Goal: Task Accomplishment & Management: Use online tool/utility

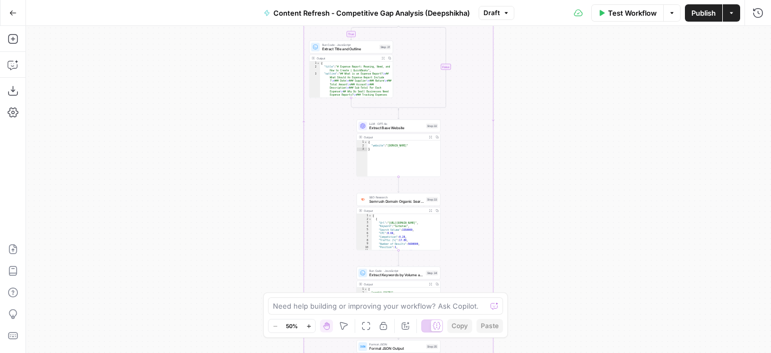
click at [17, 14] on button "Go Back" at bounding box center [12, 12] width 19 height 19
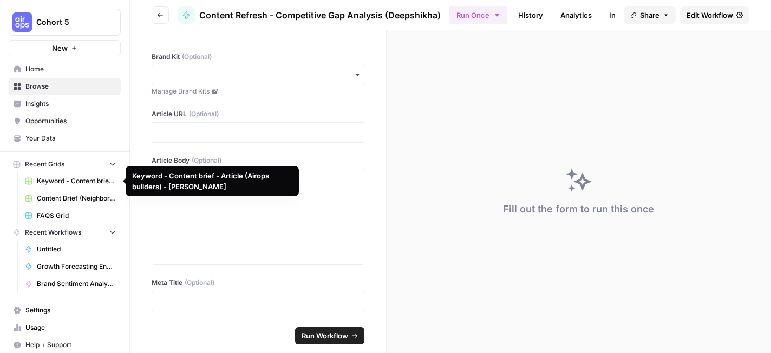
click at [96, 171] on button "Recent Grids" at bounding box center [65, 164] width 112 height 16
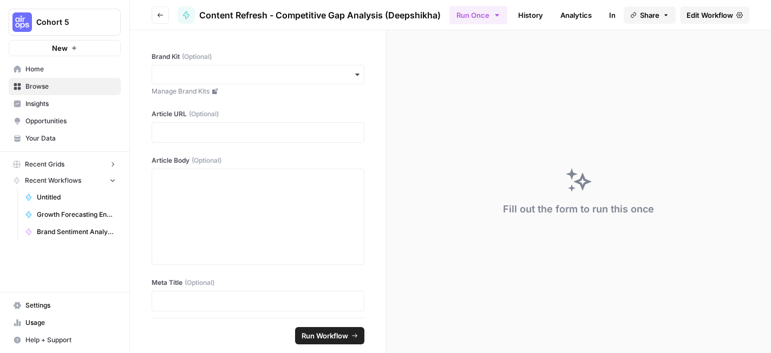
click at [96, 171] on button "Recent Grids" at bounding box center [65, 164] width 112 height 16
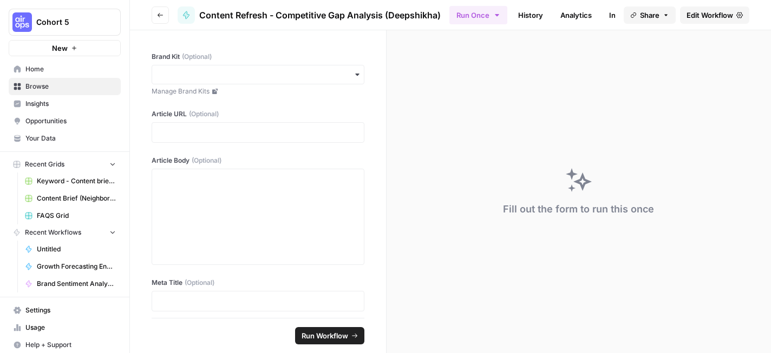
scroll to position [5, 0]
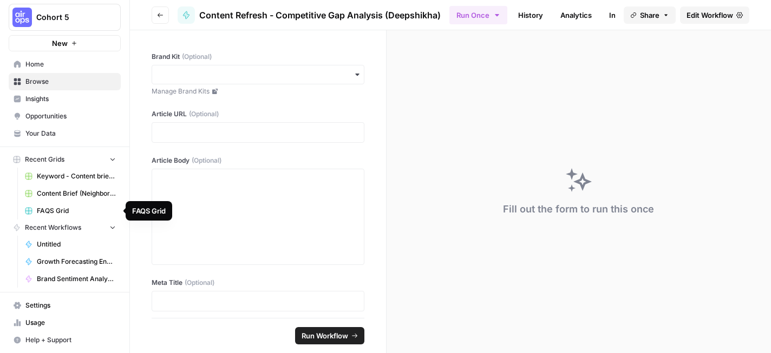
click at [100, 224] on button "Recent Workflows" at bounding box center [65, 228] width 112 height 16
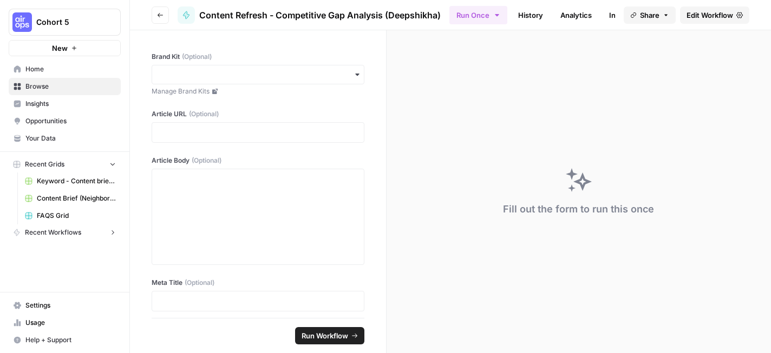
click at [91, 229] on button "Recent Workflows" at bounding box center [65, 233] width 112 height 16
click at [157, 13] on icon "button" at bounding box center [160, 15] width 6 height 6
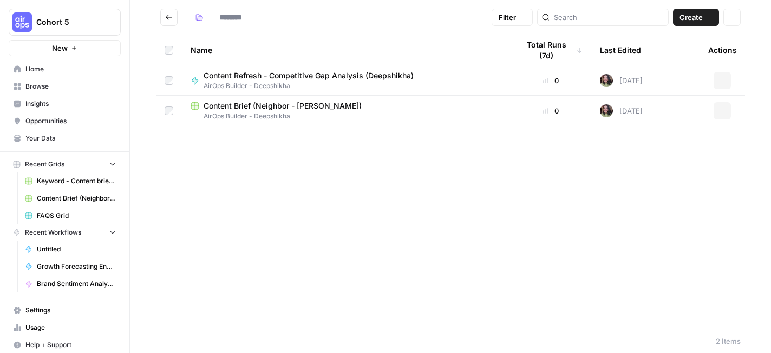
type input "**********"
click at [581, 18] on div at bounding box center [603, 17] width 132 height 17
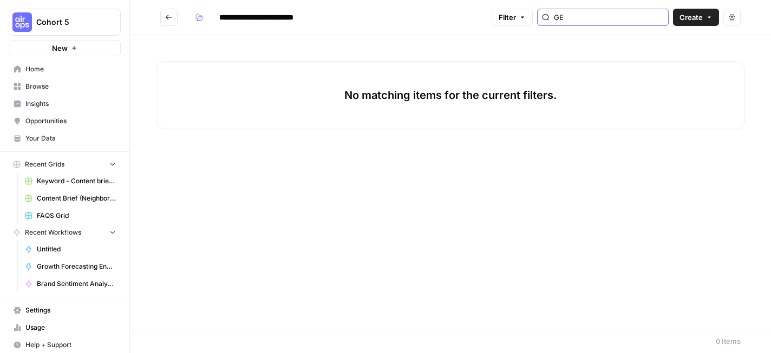
type input "GEO"
click at [171, 23] on button "Go back" at bounding box center [168, 17] width 17 height 17
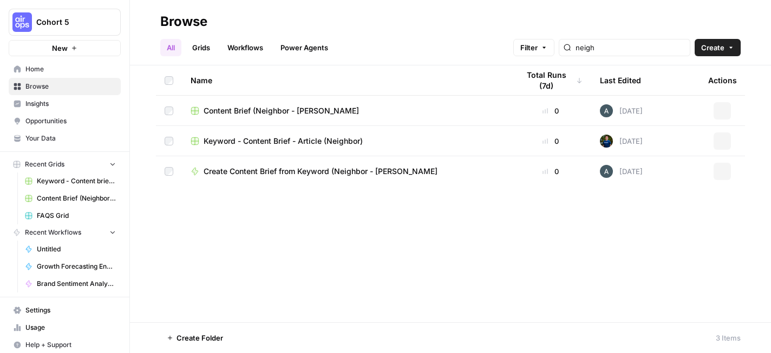
click at [174, 44] on link "All" at bounding box center [170, 47] width 21 height 17
click at [77, 78] on link "Browse" at bounding box center [65, 86] width 112 height 17
click at [83, 83] on span "Browse" at bounding box center [70, 87] width 90 height 10
click at [646, 51] on input "neigh" at bounding box center [630, 47] width 110 height 11
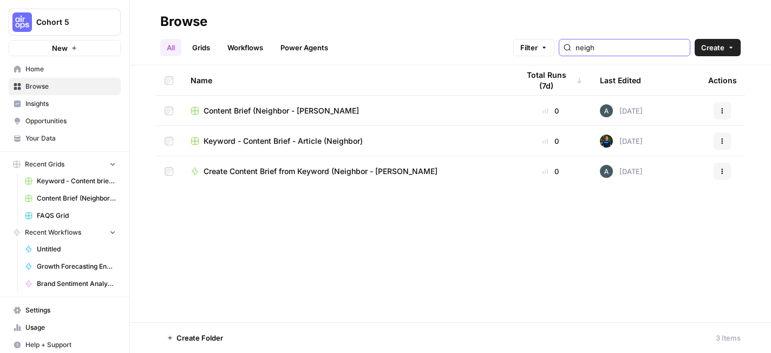
click at [646, 51] on input "neigh" at bounding box center [630, 47] width 110 height 11
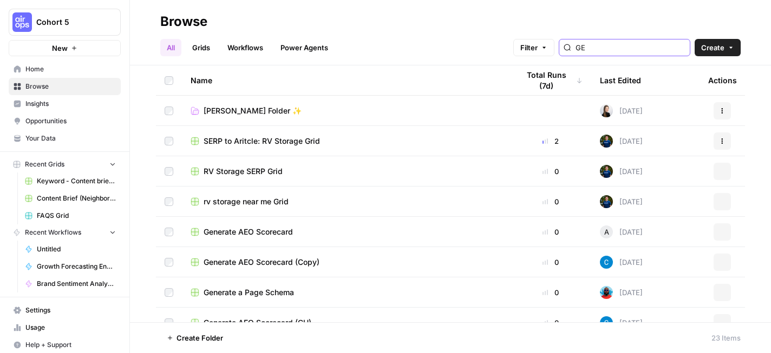
type input "GEO"
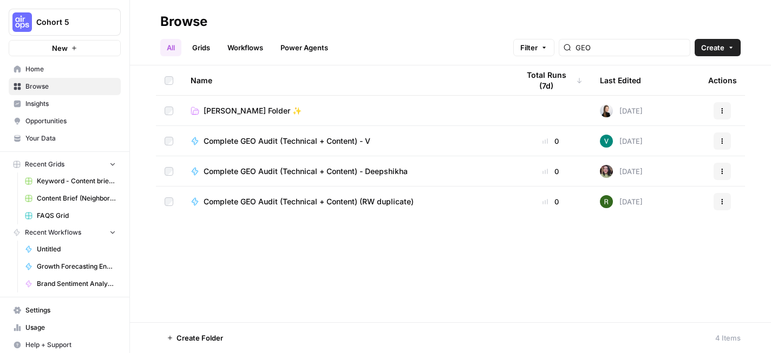
click at [327, 173] on span "Complete GEO Audit (Technical + Content) - Deepshikha" at bounding box center [305, 171] width 204 height 11
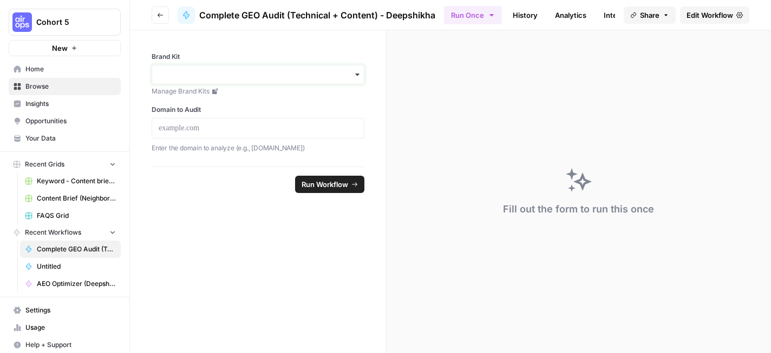
click at [258, 70] on input "Brand Kit" at bounding box center [258, 74] width 199 height 11
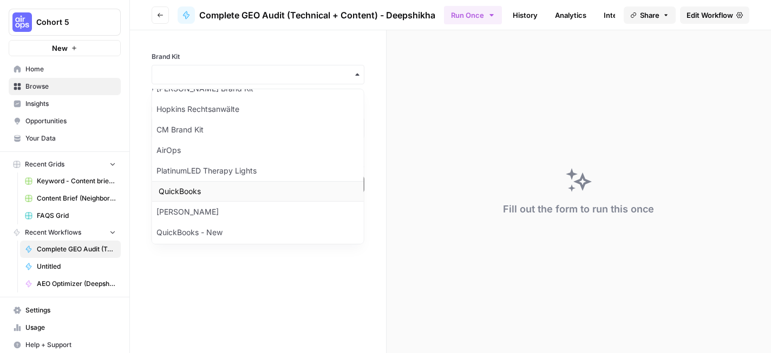
scroll to position [533, 0]
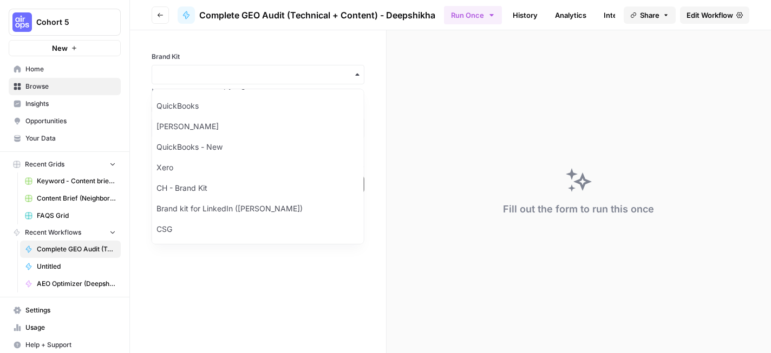
click at [237, 270] on form "Brand Kit Manage Brand Kits Domain to Audit Enter the domain to analyze (e.g., …" at bounding box center [258, 191] width 257 height 323
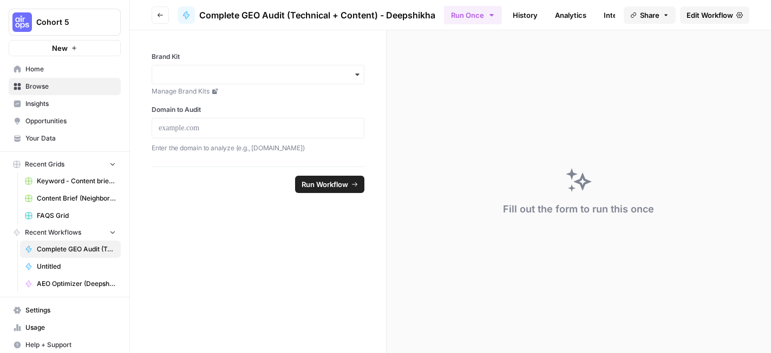
click at [62, 137] on span "Your Data" at bounding box center [70, 139] width 90 height 10
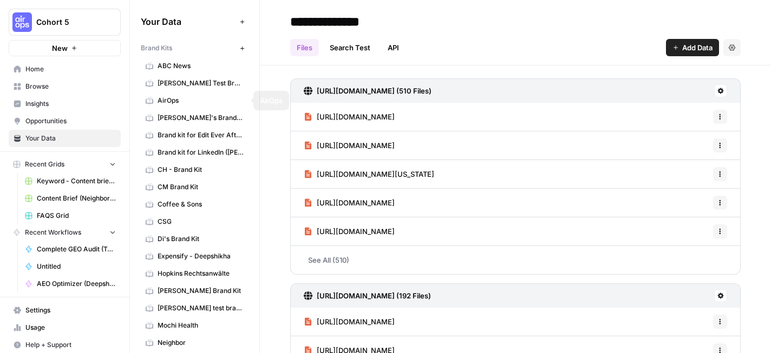
click at [241, 47] on icon "button" at bounding box center [242, 48] width 4 height 4
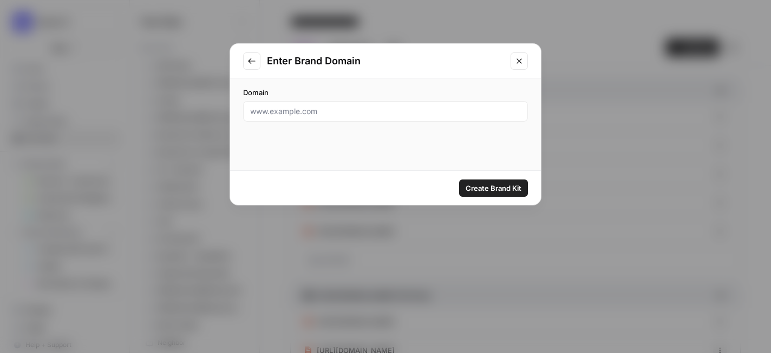
click at [370, 120] on div at bounding box center [385, 111] width 285 height 21
paste input "https://taxlawadvocates.com/"
type input "https://taxlawadvocates.com/"
click at [491, 185] on span "Create Brand Kit" at bounding box center [493, 188] width 56 height 11
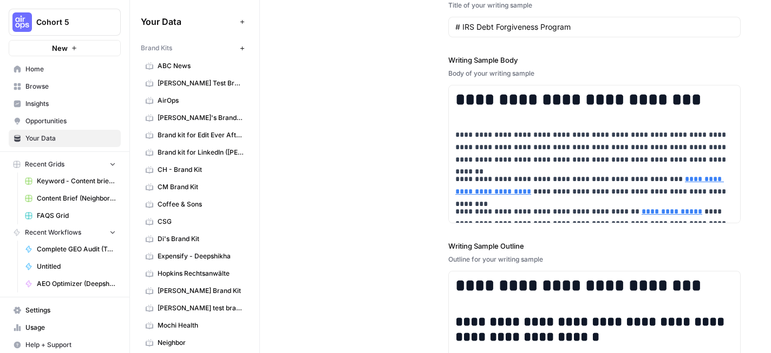
scroll to position [1574, 0]
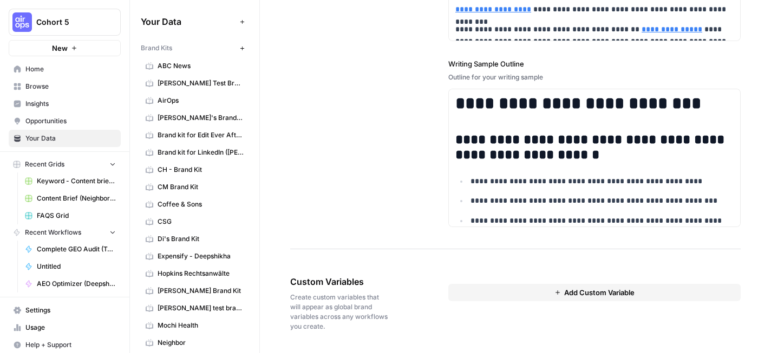
click at [60, 85] on span "Browse" at bounding box center [70, 87] width 90 height 10
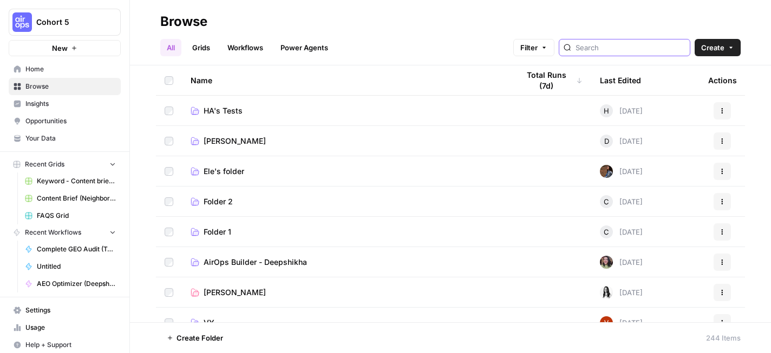
click at [639, 43] on input "search" at bounding box center [630, 47] width 110 height 11
type input "GEO"
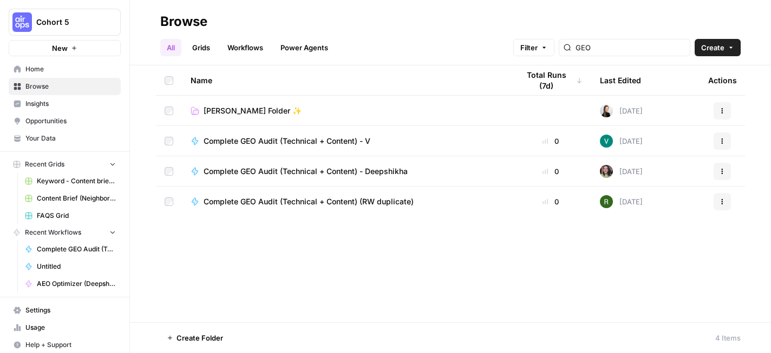
click at [364, 171] on span "Complete GEO Audit (Technical + Content) - Deepshikha" at bounding box center [305, 171] width 204 height 11
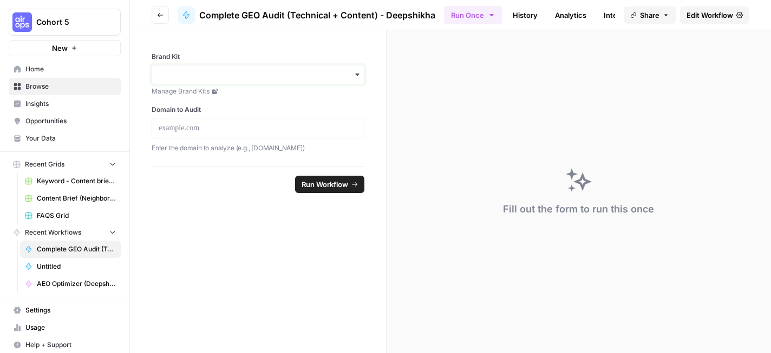
click at [300, 74] on input "Brand Kit" at bounding box center [258, 74] width 199 height 11
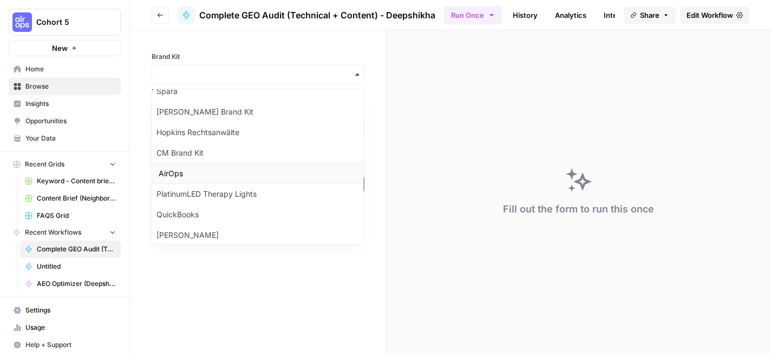
scroll to position [553, 0]
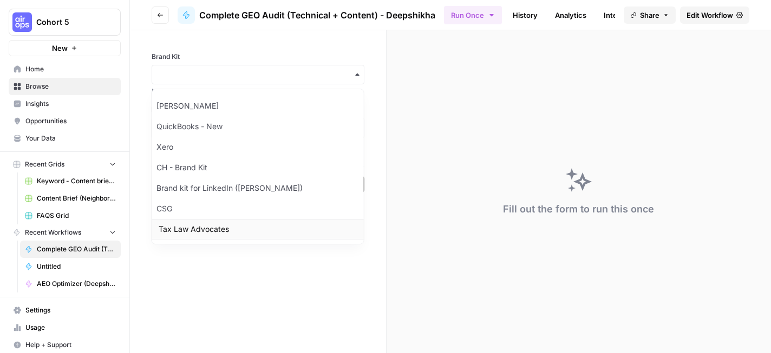
click at [272, 226] on div "Tax Law Advocates" at bounding box center [258, 229] width 212 height 21
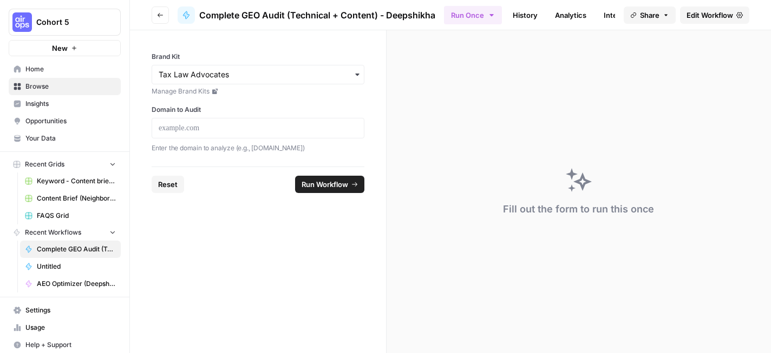
click at [273, 135] on div at bounding box center [258, 128] width 213 height 21
click at [265, 124] on p at bounding box center [258, 128] width 199 height 11
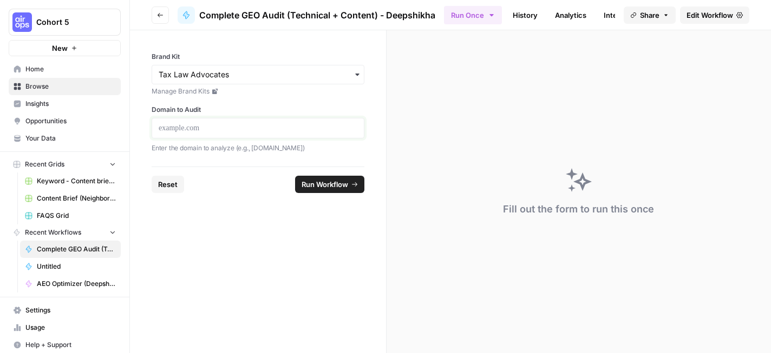
click at [265, 124] on p at bounding box center [258, 128] width 199 height 11
click at [280, 237] on form "**********" at bounding box center [258, 191] width 257 height 323
click at [341, 188] on span "Run Workflow" at bounding box center [324, 184] width 47 height 11
